Goal: Transaction & Acquisition: Purchase product/service

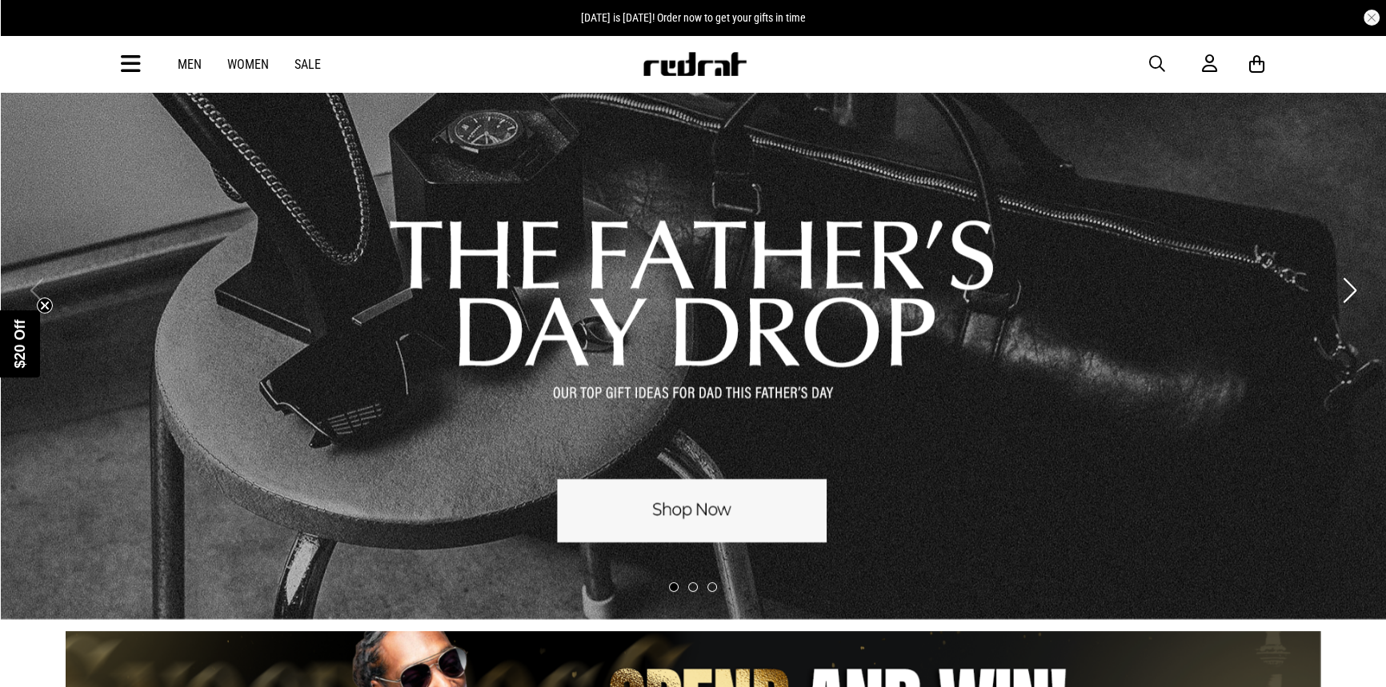
click at [1159, 66] on span "button" at bounding box center [1157, 63] width 16 height 19
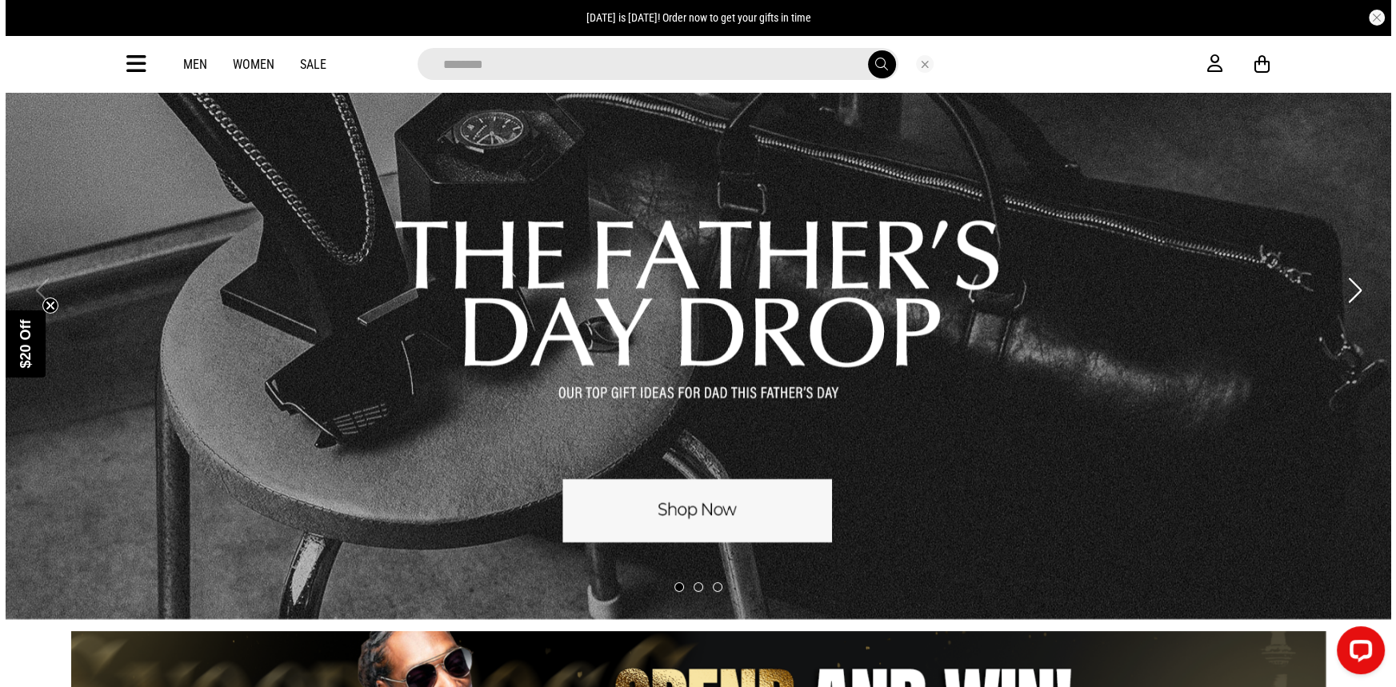
scroll to position [145, 0]
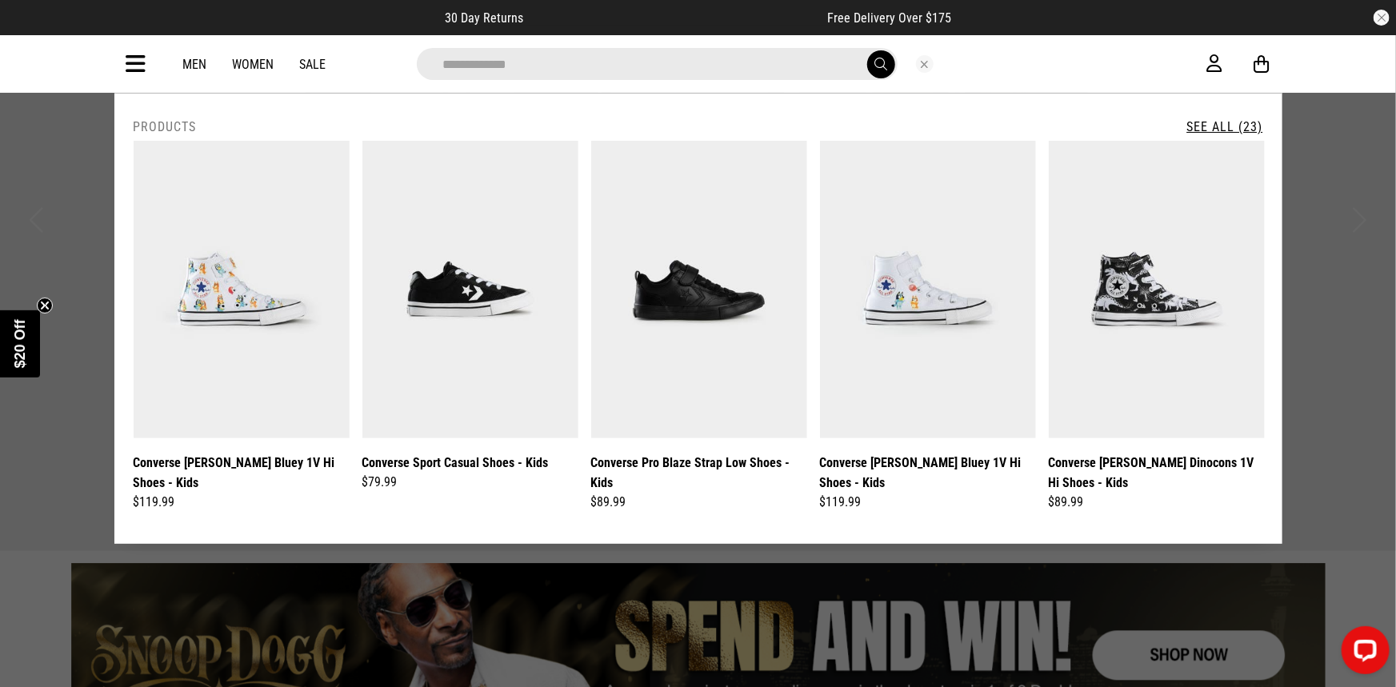
type input "**********"
click at [867, 50] on button "submit" at bounding box center [881, 64] width 28 height 28
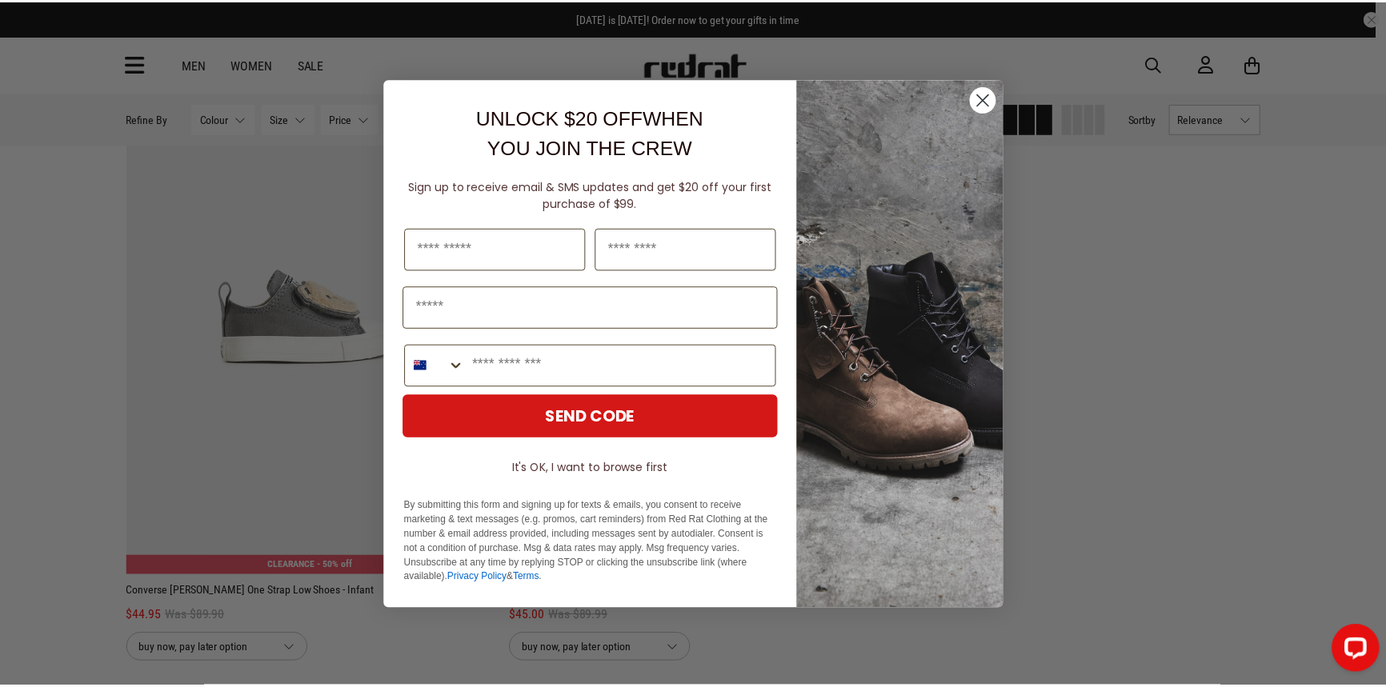
scroll to position [4605, 0]
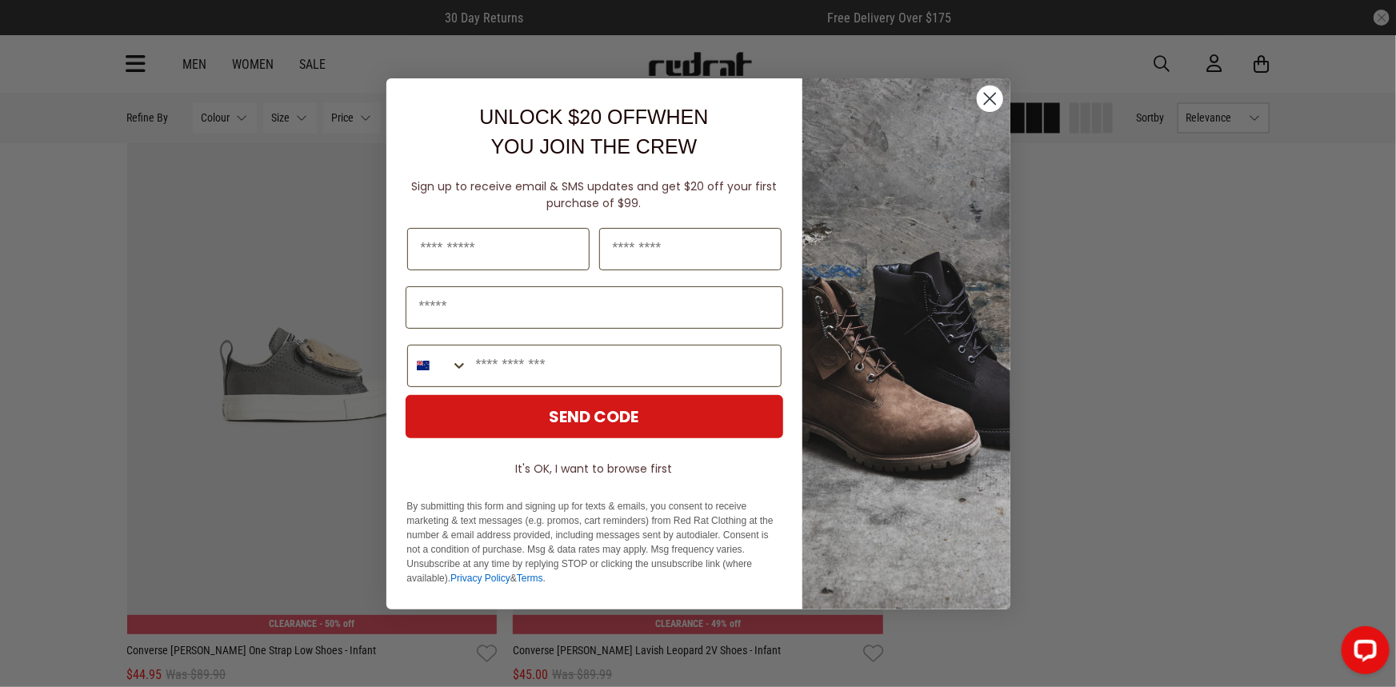
drag, startPoint x: 1389, startPoint y: 584, endPoint x: 1379, endPoint y: 498, distance: 87.0
click at [992, 102] on circle "Close dialog" at bounding box center [989, 98] width 26 height 26
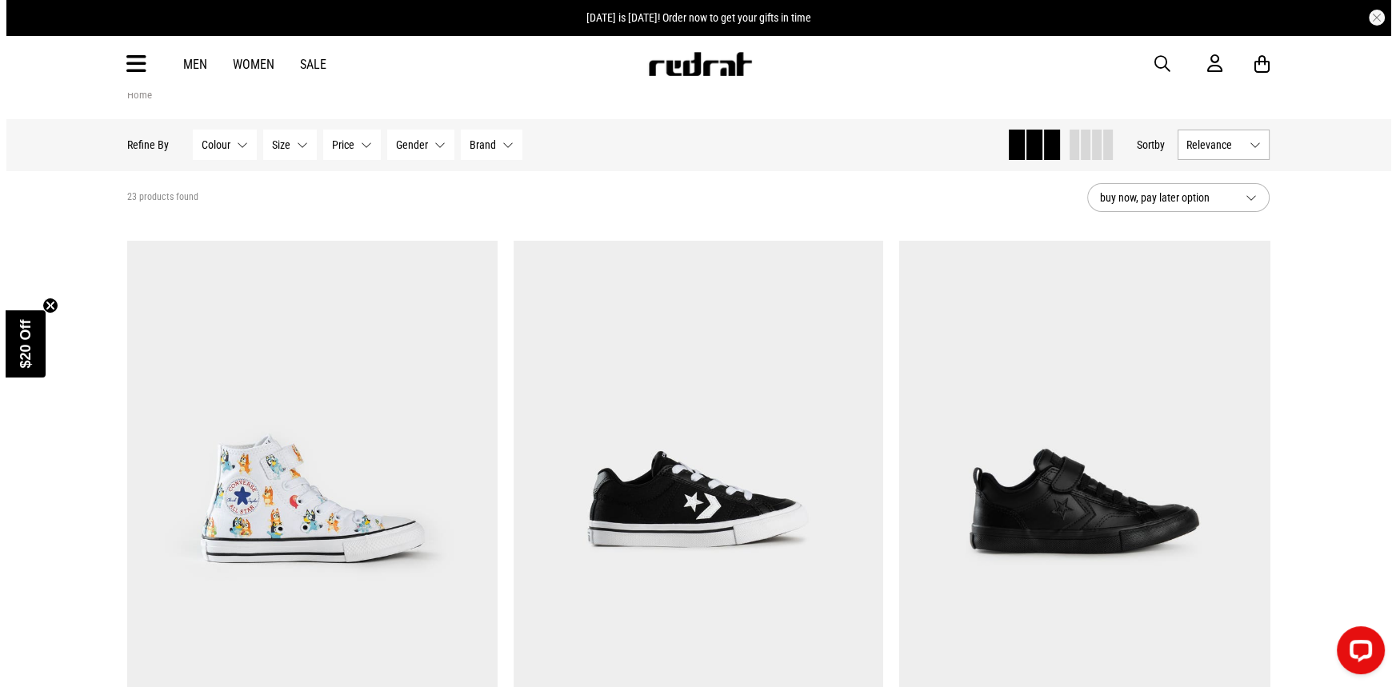
scroll to position [0, 0]
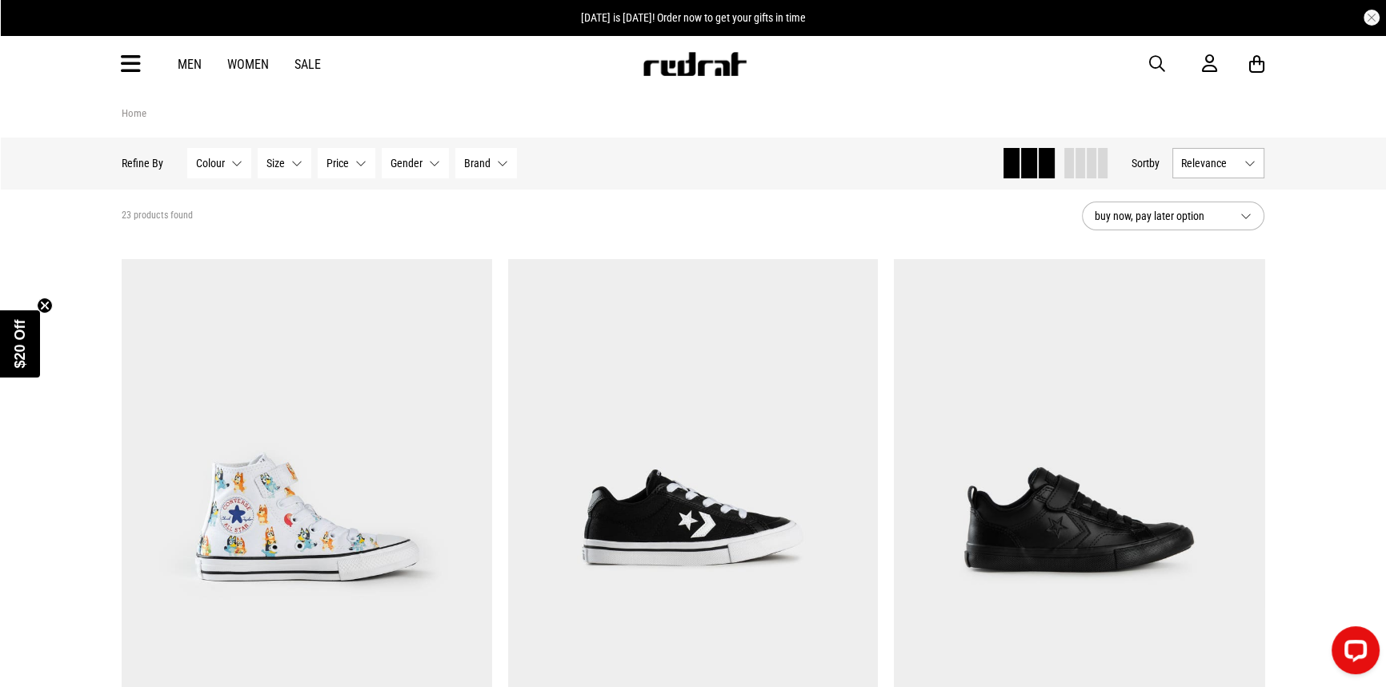
click at [1149, 64] on span "button" at bounding box center [1157, 63] width 16 height 19
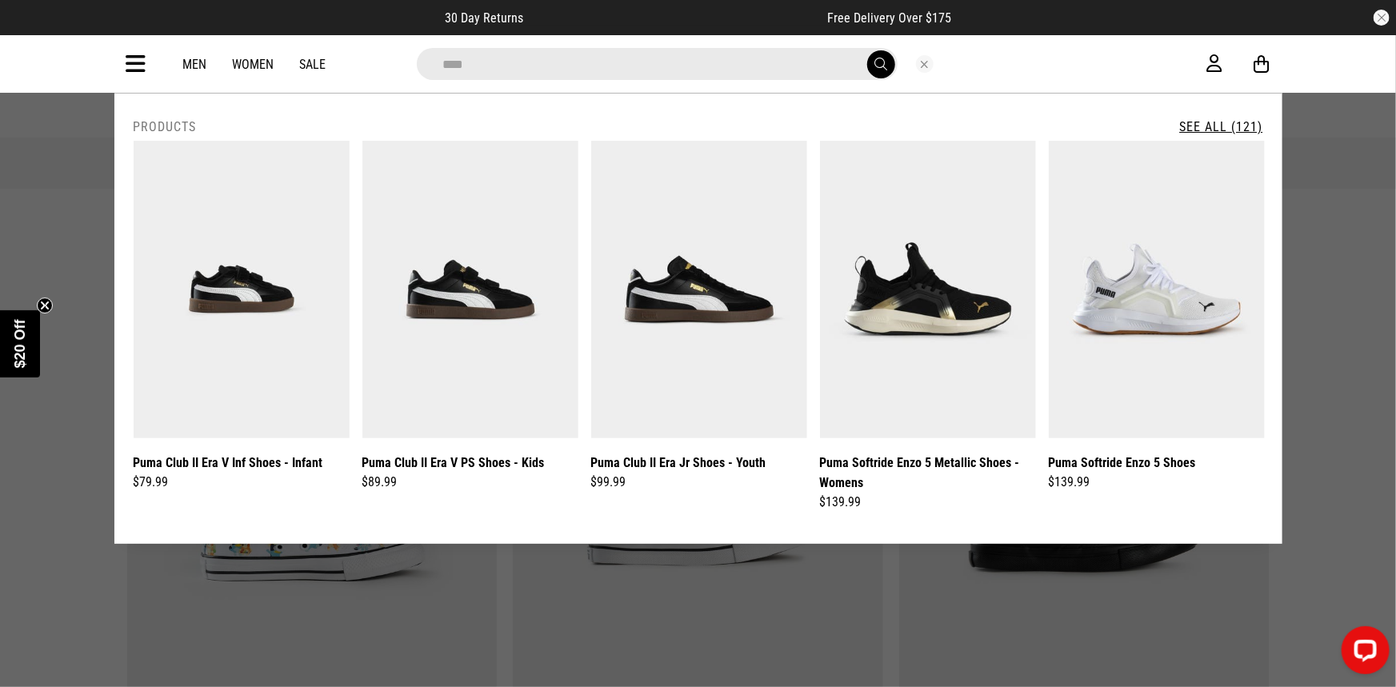
type input "****"
click at [867, 50] on button "submit" at bounding box center [881, 64] width 28 height 28
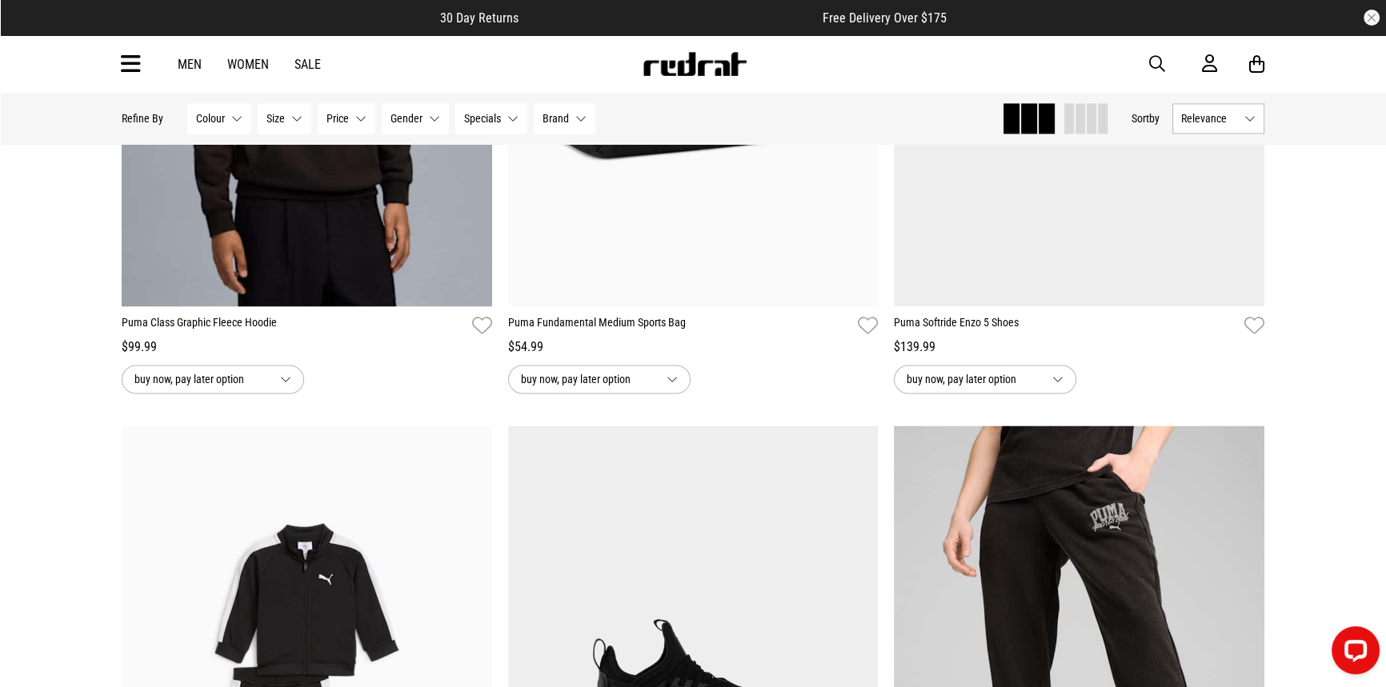
scroll to position [3034, 0]
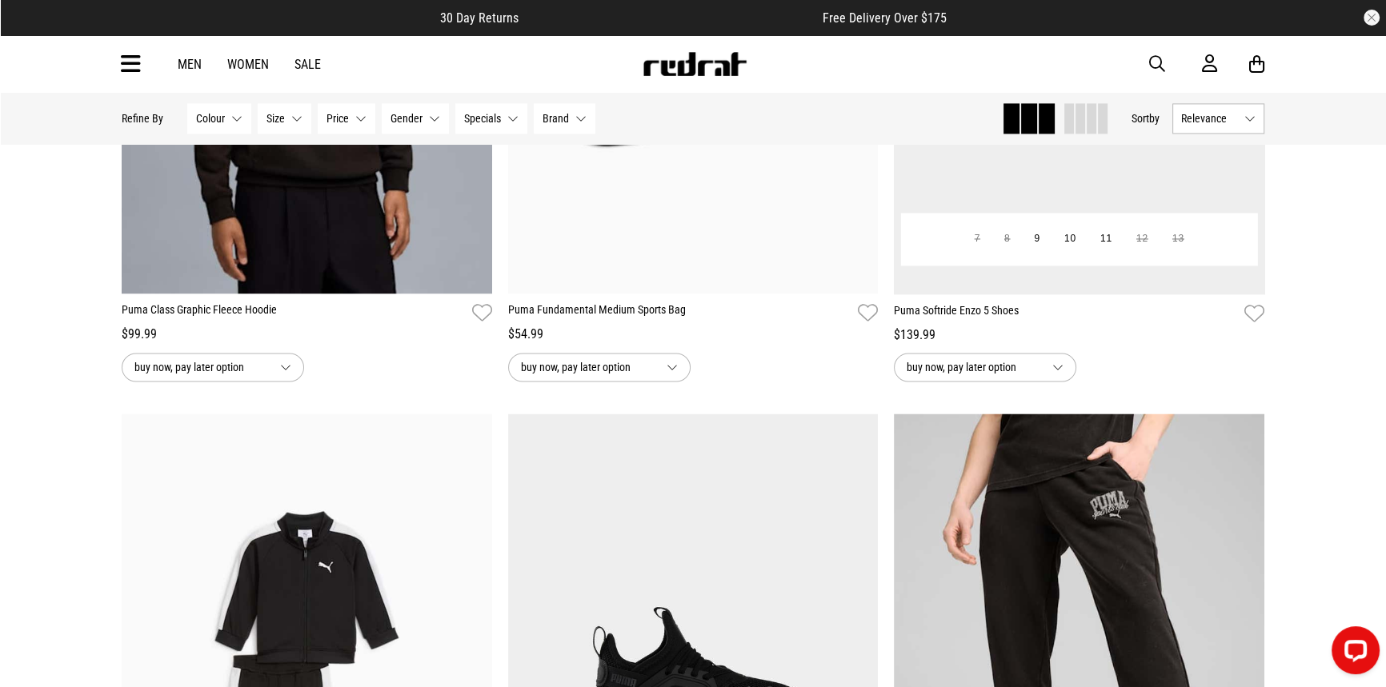
click at [1129, 164] on img at bounding box center [1079, 34] width 370 height 518
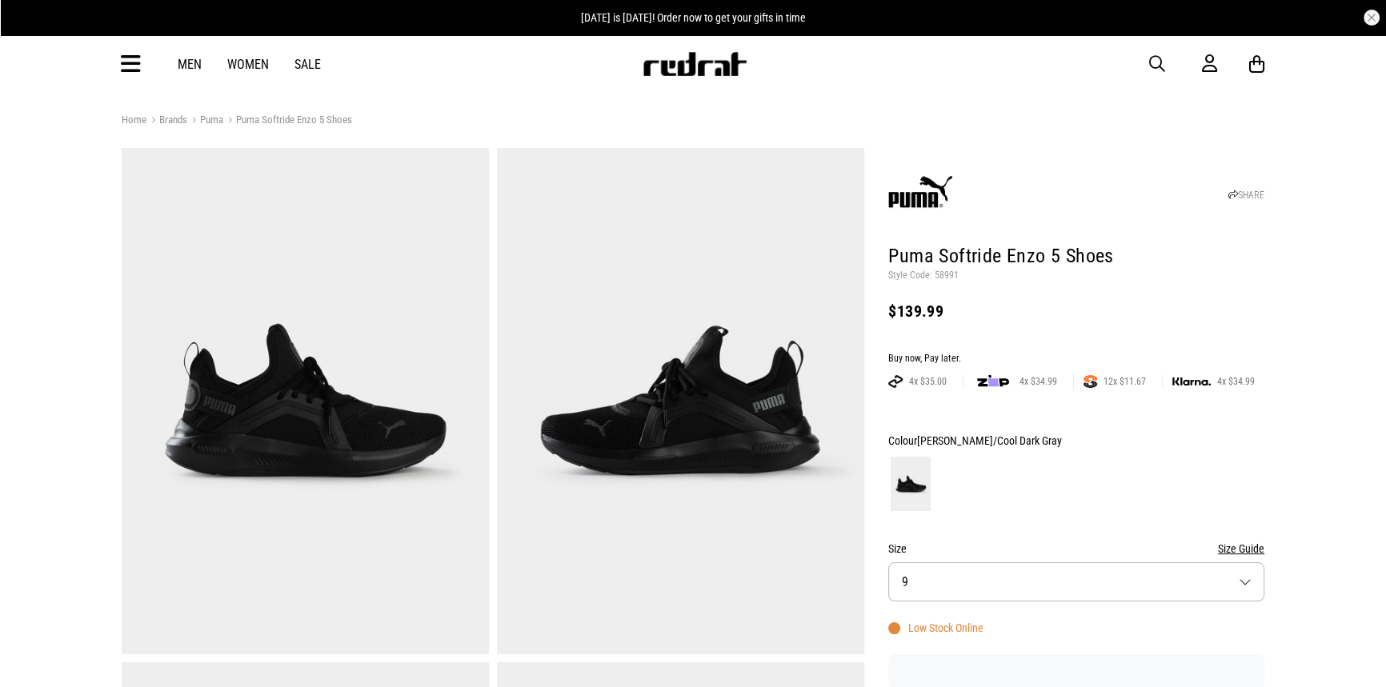
click at [972, 578] on button "Size 9" at bounding box center [1076, 581] width 376 height 39
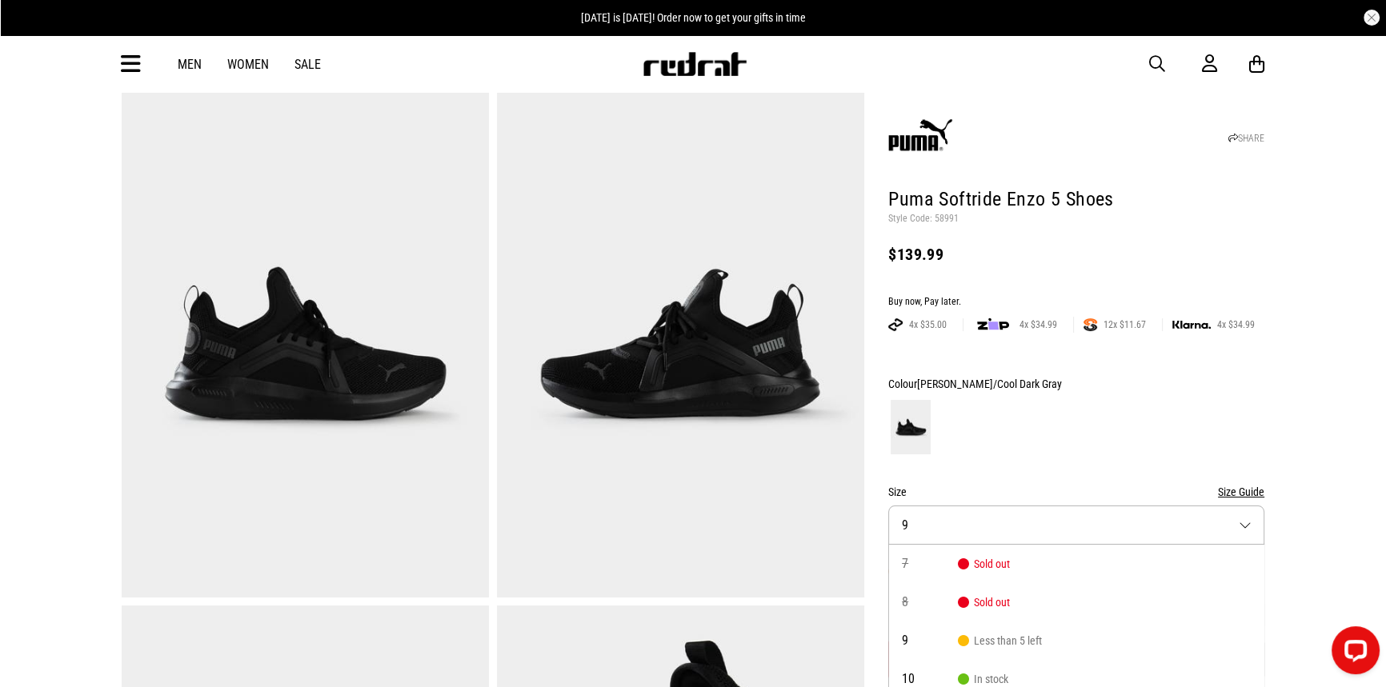
drag, startPoint x: 1383, startPoint y: 137, endPoint x: 1390, endPoint y: 149, distance: 13.6
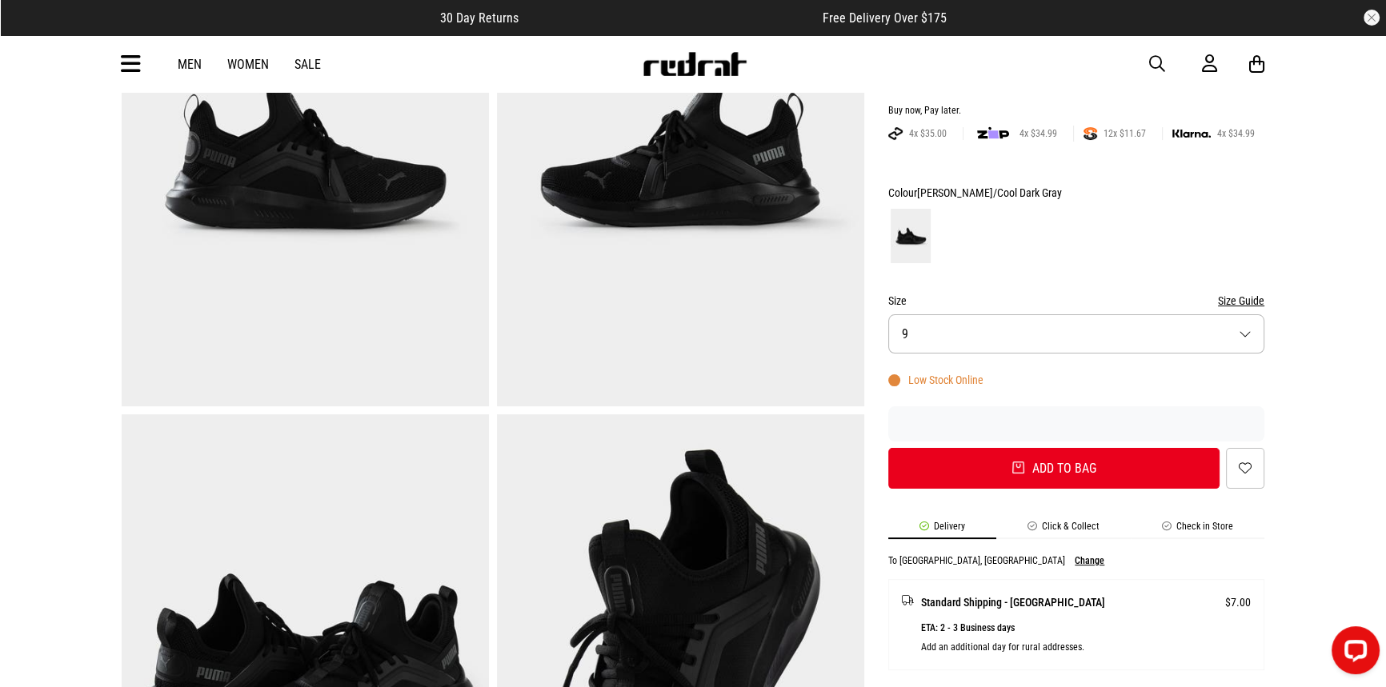
scroll to position [278, 0]
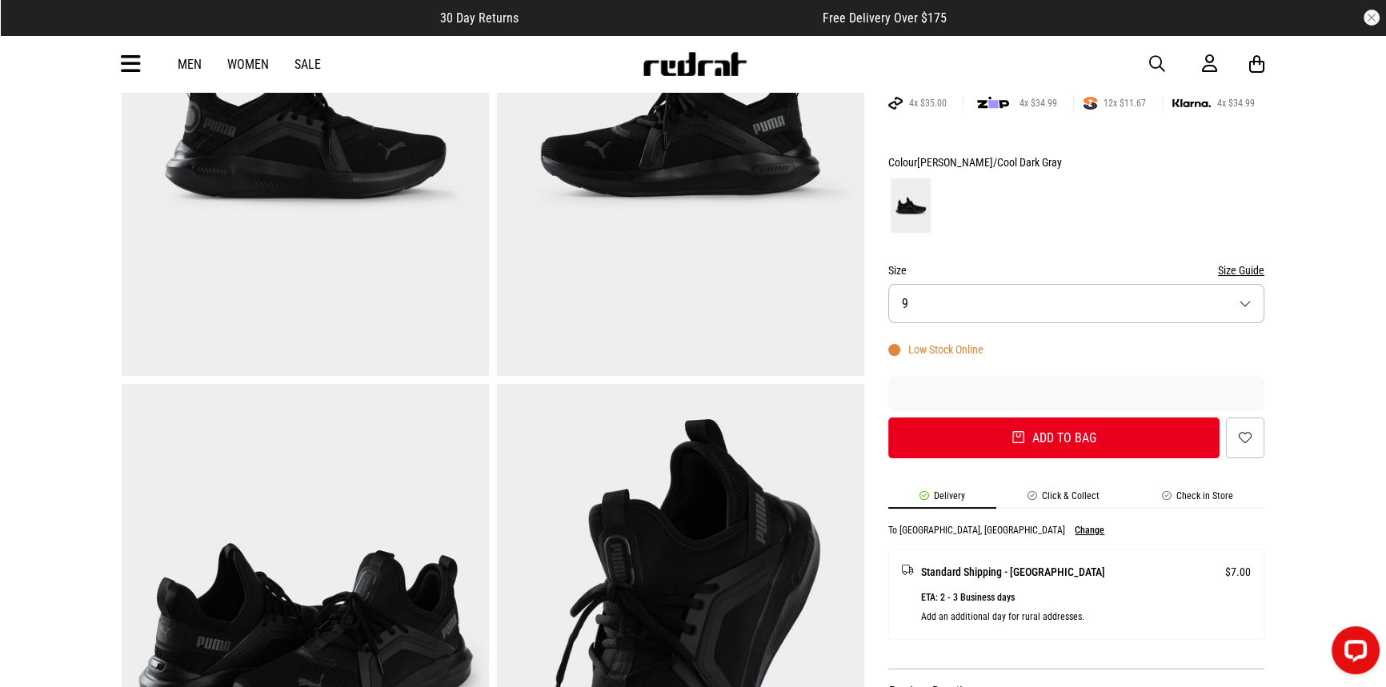
click at [1076, 313] on button "Size 9" at bounding box center [1076, 303] width 376 height 39
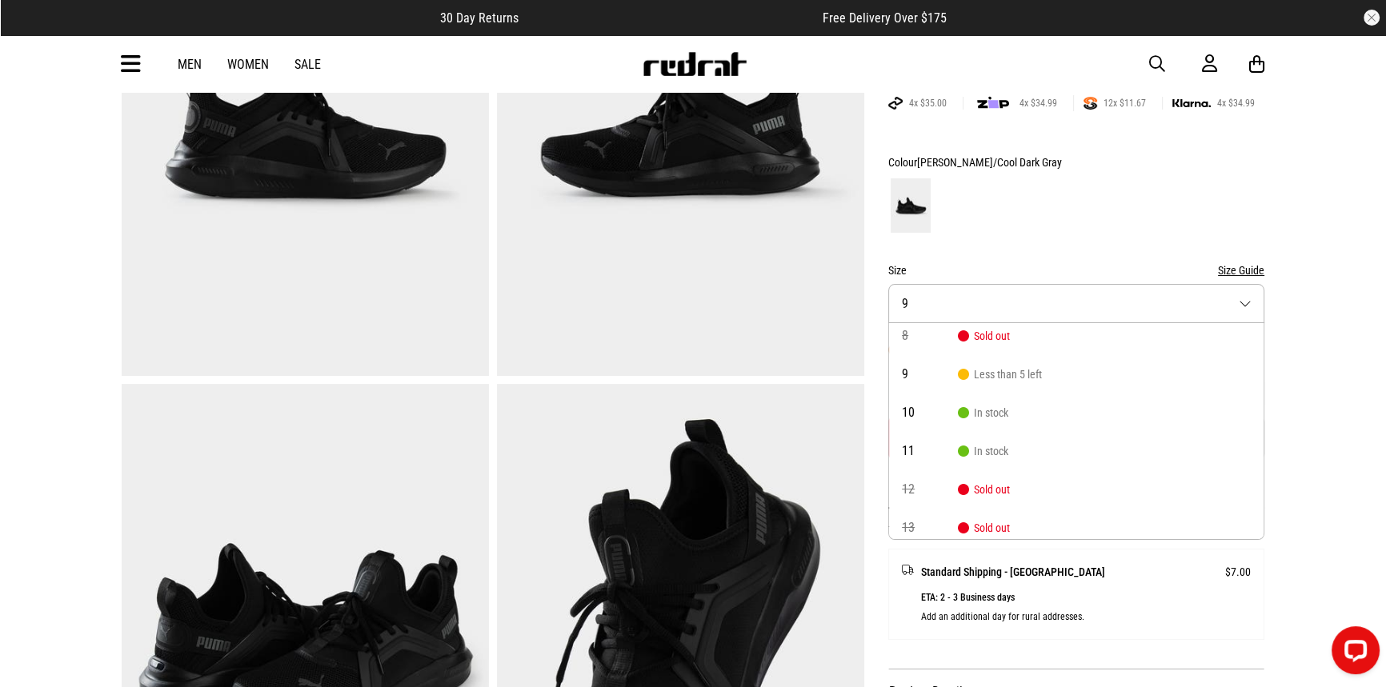
scroll to position [52, 0]
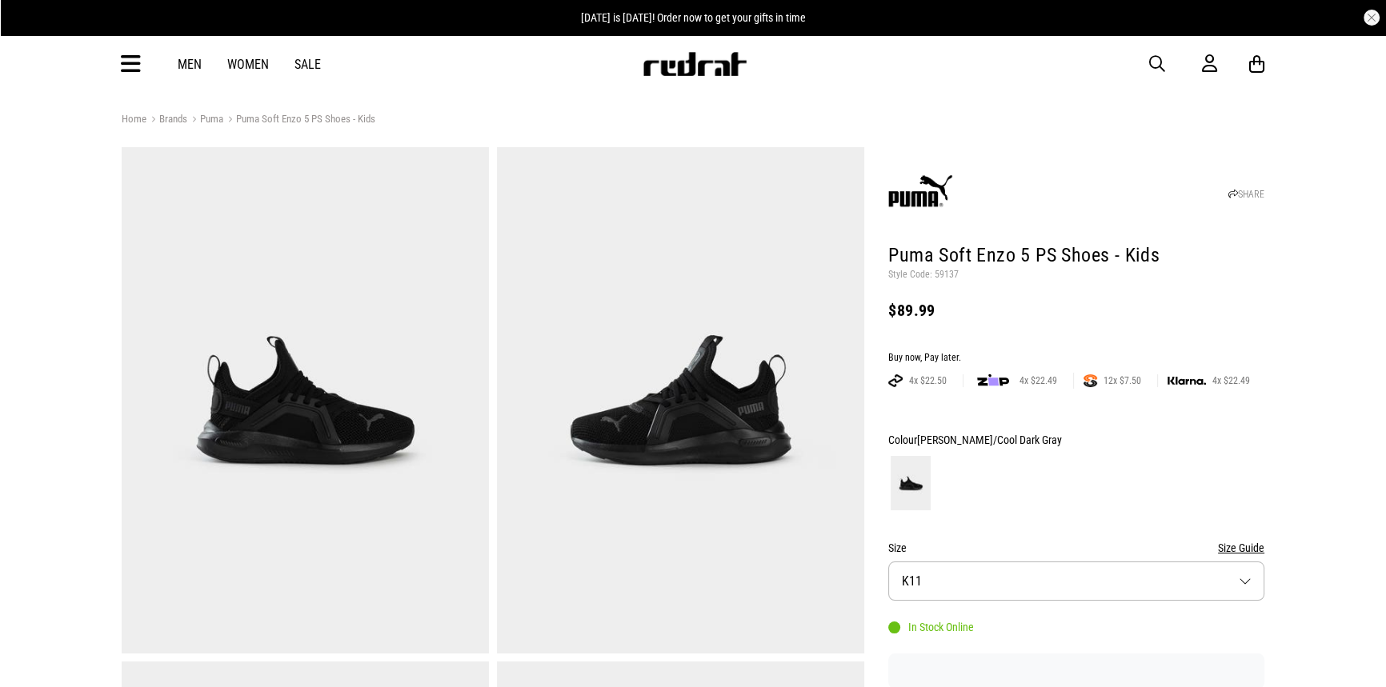
click at [939, 590] on button "Size K11" at bounding box center [1076, 581] width 376 height 39
